Goal: Entertainment & Leisure: Consume media (video, audio)

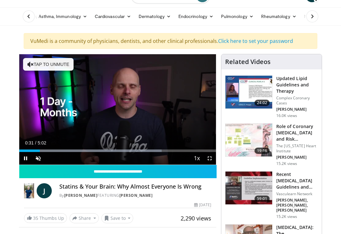
scroll to position [12, 0]
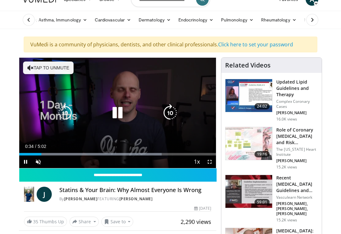
click at [171, 109] on icon "Video Player" at bounding box center [170, 113] width 18 height 18
click at [170, 110] on icon "Video Player" at bounding box center [170, 113] width 18 height 18
click at [169, 108] on icon "Video Player" at bounding box center [170, 113] width 18 height 18
click at [170, 108] on icon "Video Player" at bounding box center [170, 113] width 18 height 18
click at [171, 109] on icon "Video Player" at bounding box center [170, 113] width 18 height 18
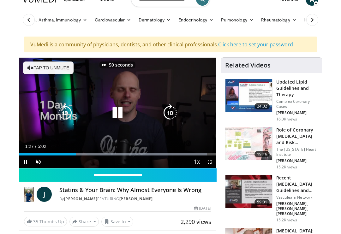
click at [172, 105] on icon "Video Player" at bounding box center [170, 113] width 18 height 18
click at [172, 106] on icon "Video Player" at bounding box center [170, 113] width 18 height 18
click at [172, 109] on icon "Video Player" at bounding box center [170, 113] width 18 height 18
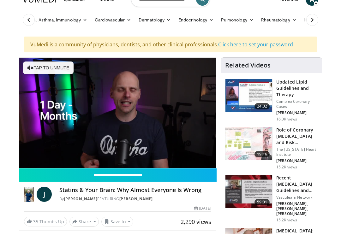
scroll to position [0, 0]
